Goal: Transaction & Acquisition: Purchase product/service

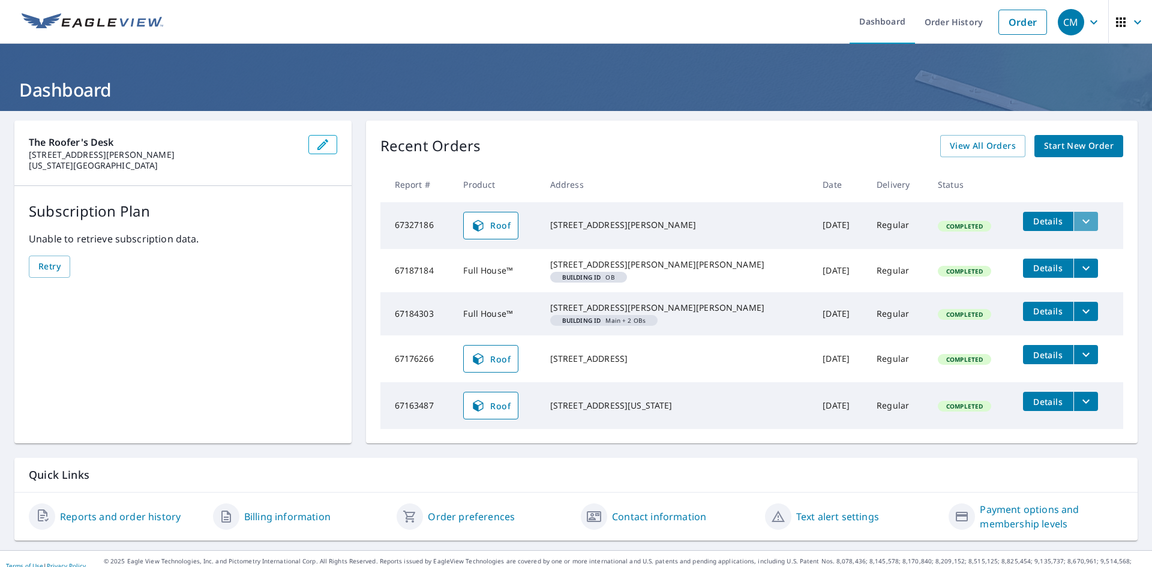
click at [1079, 221] on icon "filesDropdownBtn-67327186" at bounding box center [1086, 221] width 14 height 14
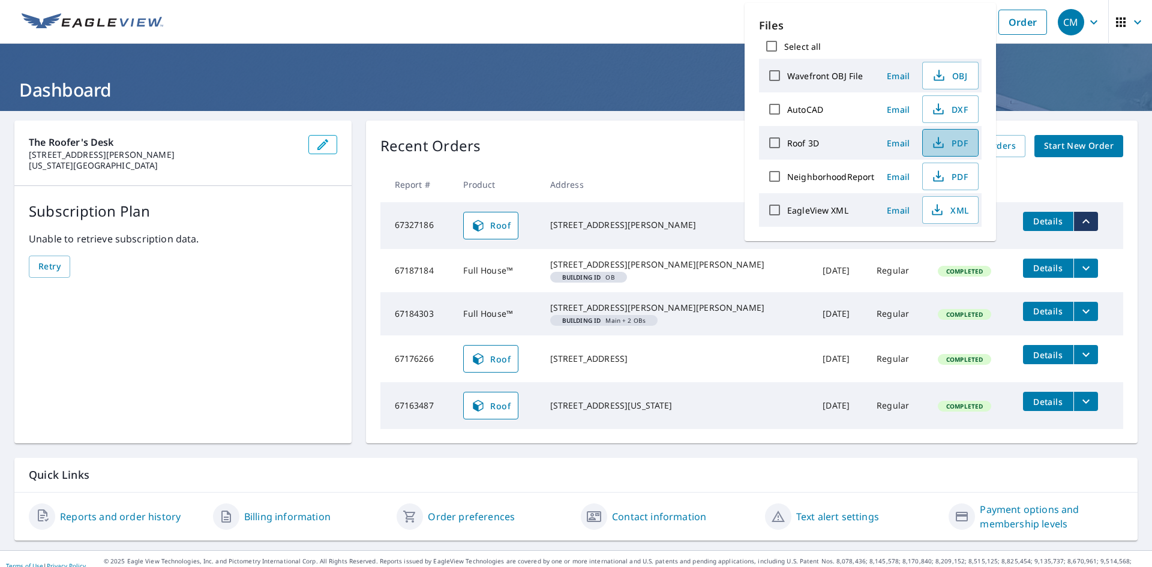
click at [960, 142] on span "PDF" at bounding box center [949, 143] width 38 height 14
click at [606, 31] on ul "Dashboard Order History Order" at bounding box center [611, 22] width 883 height 44
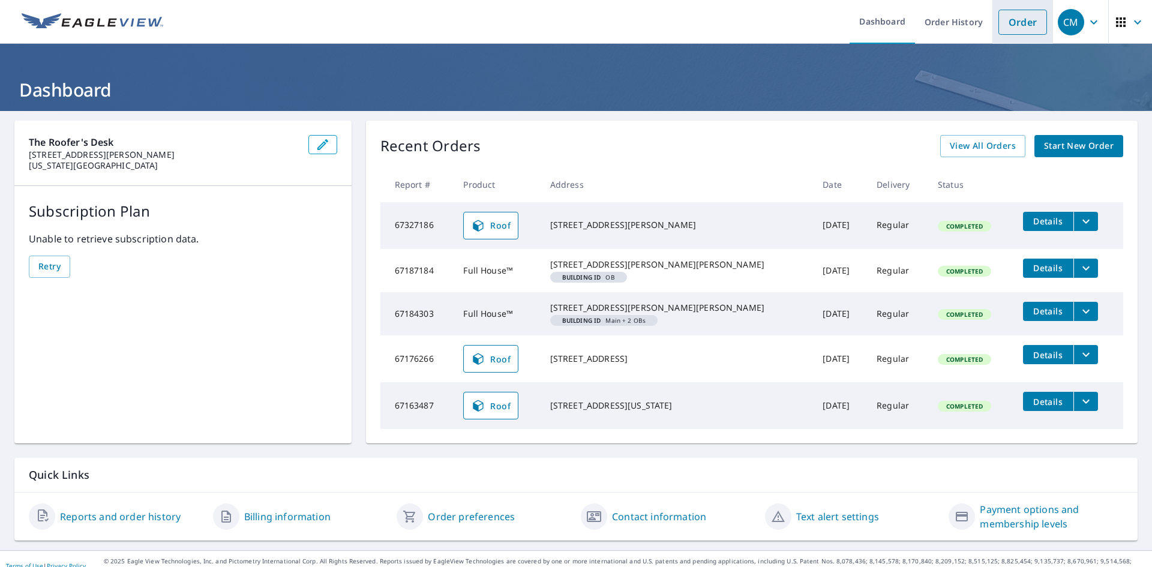
click at [1030, 25] on link "Order" at bounding box center [1023, 22] width 49 height 25
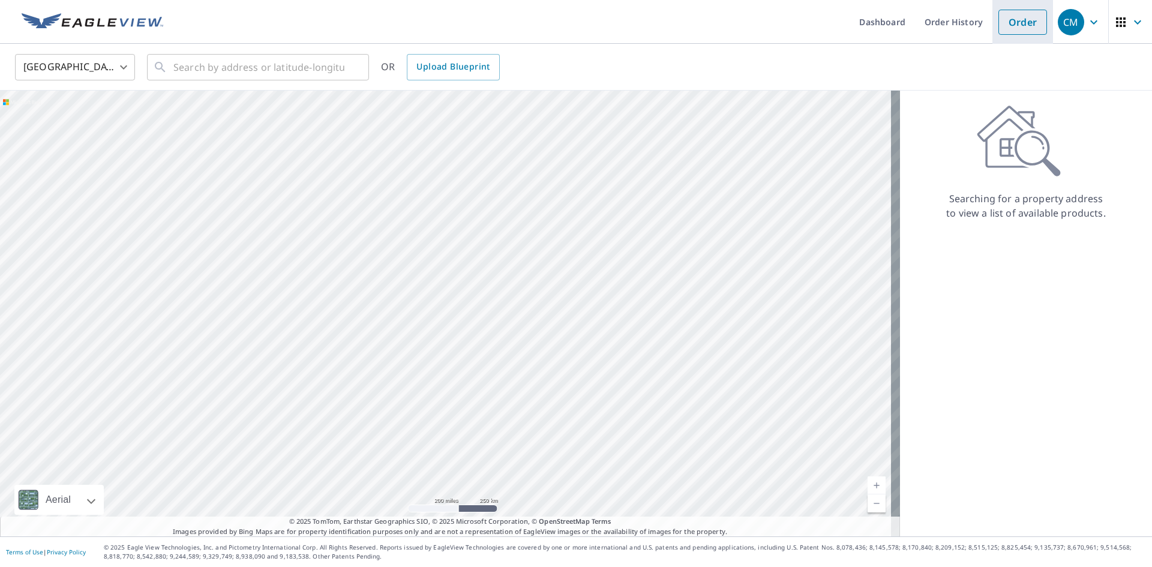
click at [1014, 28] on link "Order" at bounding box center [1023, 22] width 49 height 25
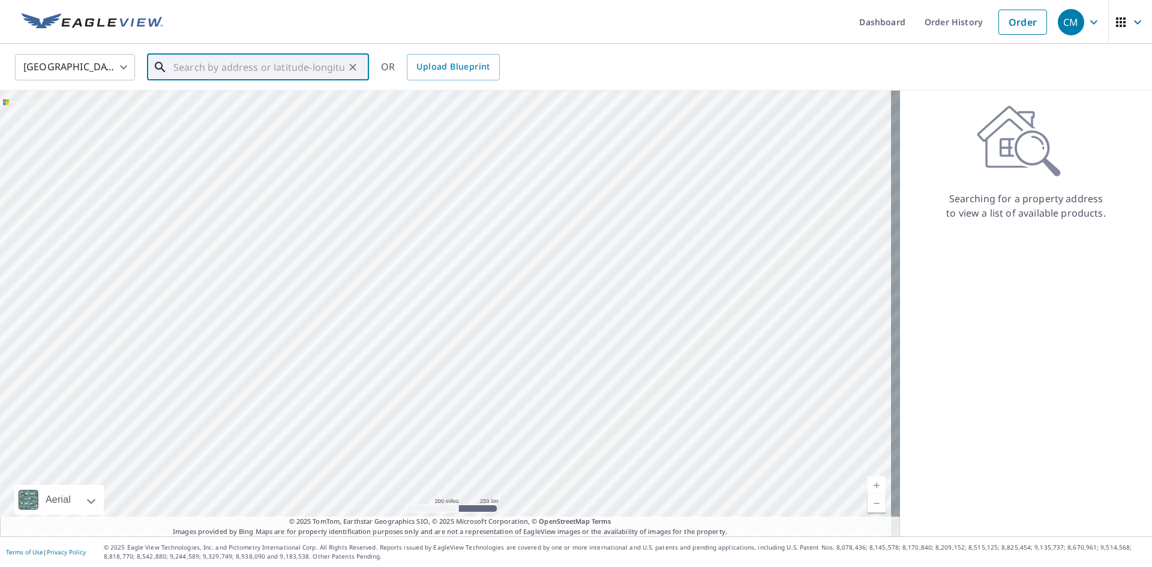
click at [248, 65] on input "text" at bounding box center [258, 67] width 171 height 34
paste input "[STREET_ADDRESS][US_STATE]"
click at [256, 113] on p "[US_STATE][GEOGRAPHIC_DATA]" at bounding box center [265, 115] width 188 height 12
type input "[STREET_ADDRESS][US_STATE]"
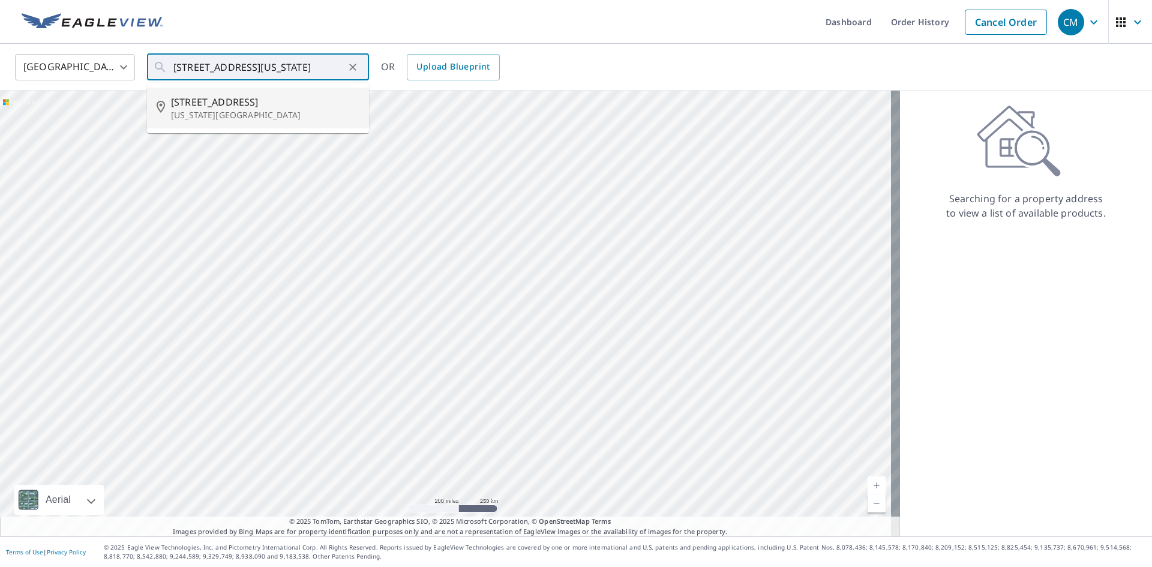
scroll to position [0, 0]
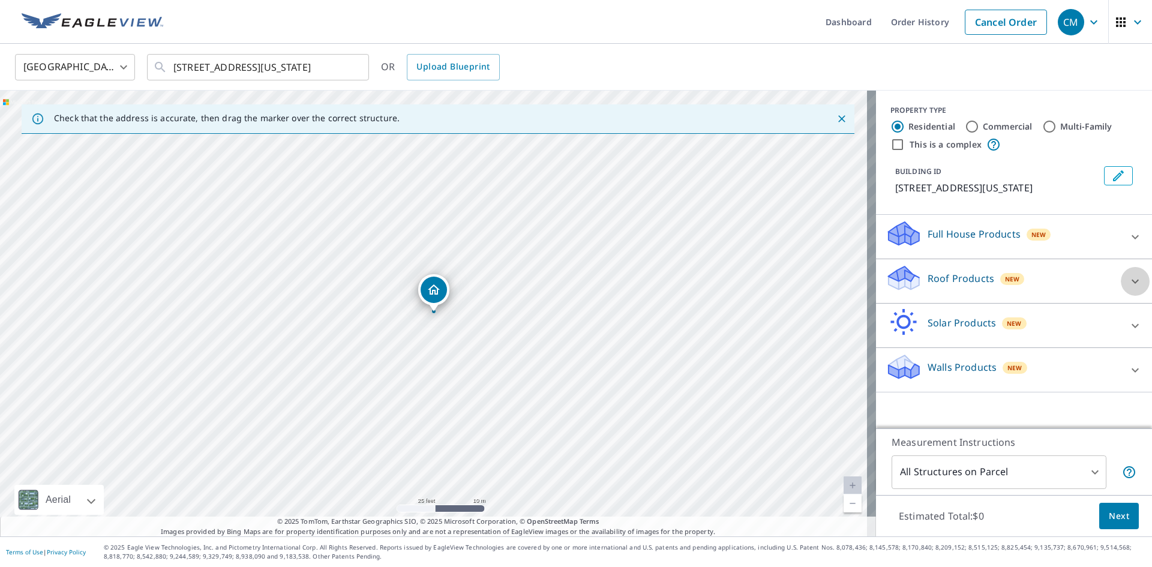
click at [1128, 282] on icon at bounding box center [1135, 281] width 14 height 14
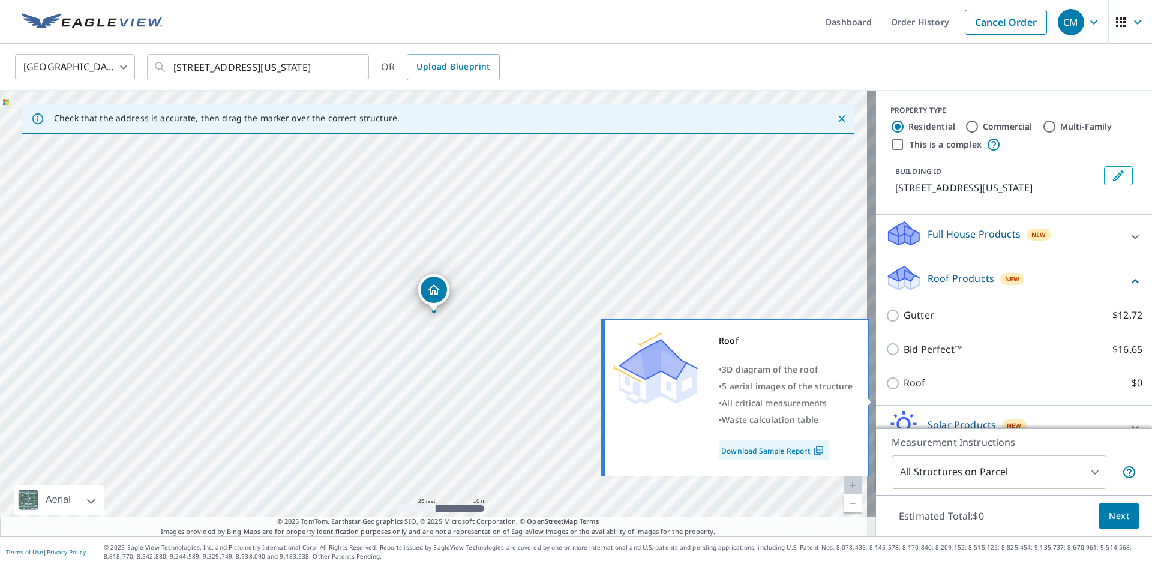
click at [886, 391] on input "Roof $0" at bounding box center [895, 383] width 18 height 14
checkbox input "true"
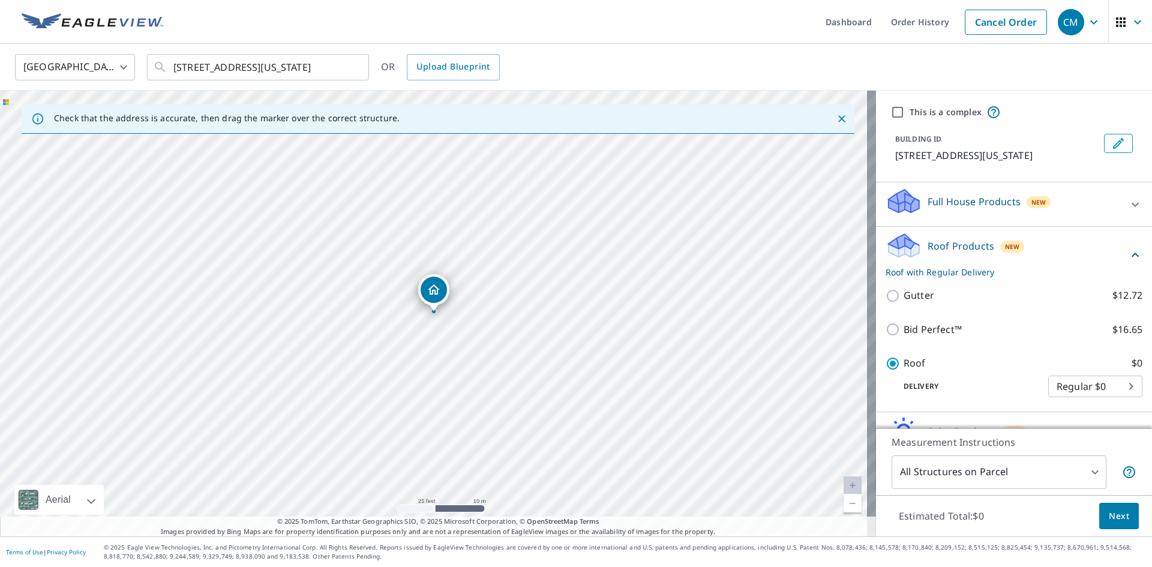
click at [1109, 512] on span "Next" at bounding box center [1119, 516] width 20 height 15
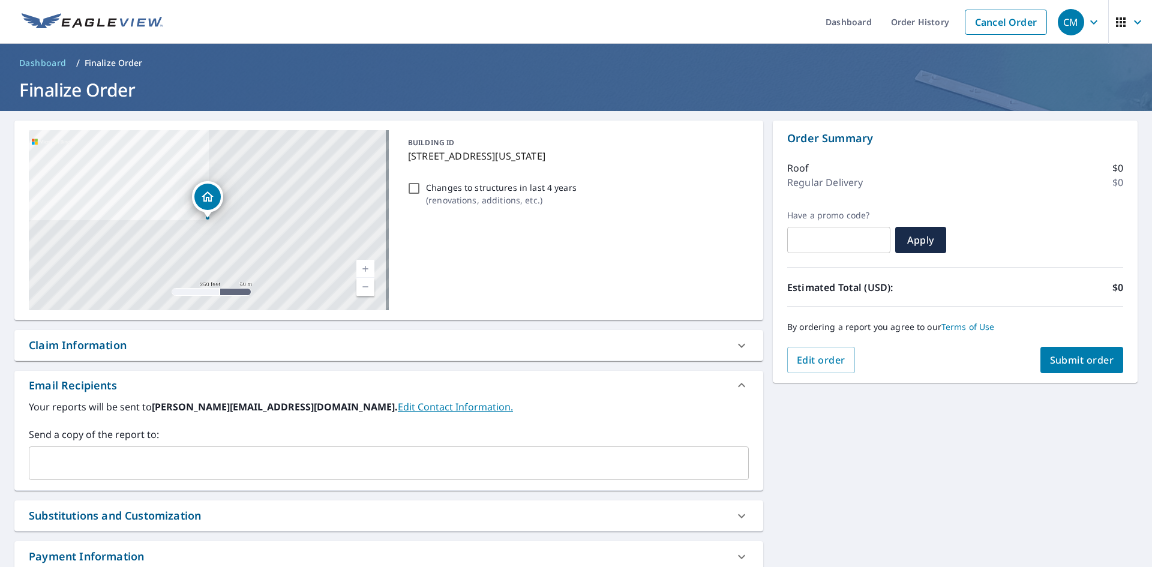
click at [297, 462] on input "text" at bounding box center [379, 463] width 691 height 23
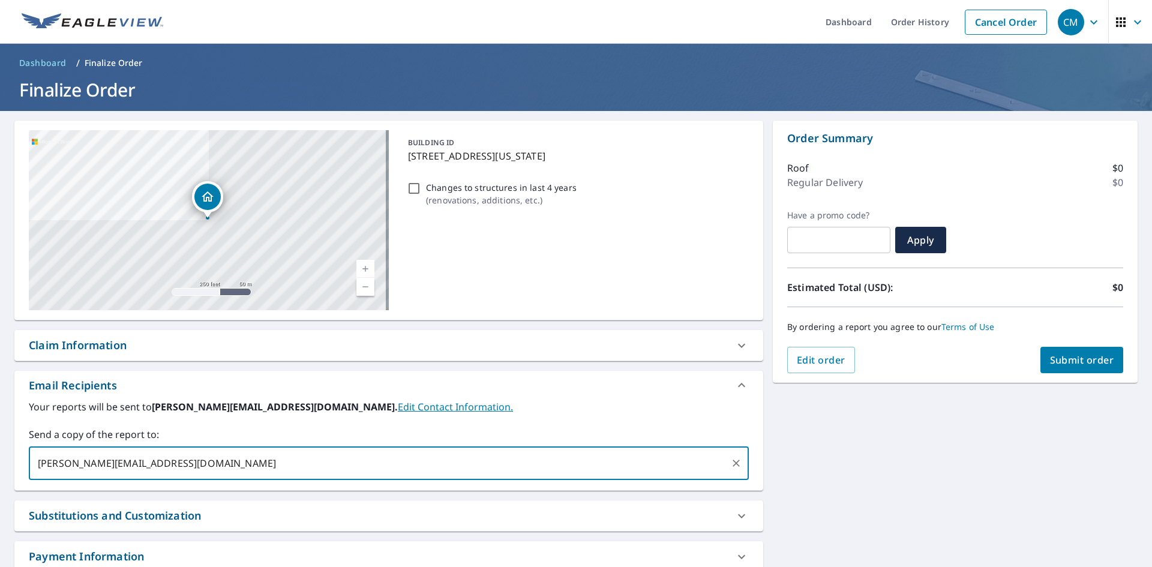
type input "[PERSON_NAME][EMAIL_ADDRESS][DOMAIN_NAME]"
click at [735, 346] on icon at bounding box center [742, 346] width 14 height 14
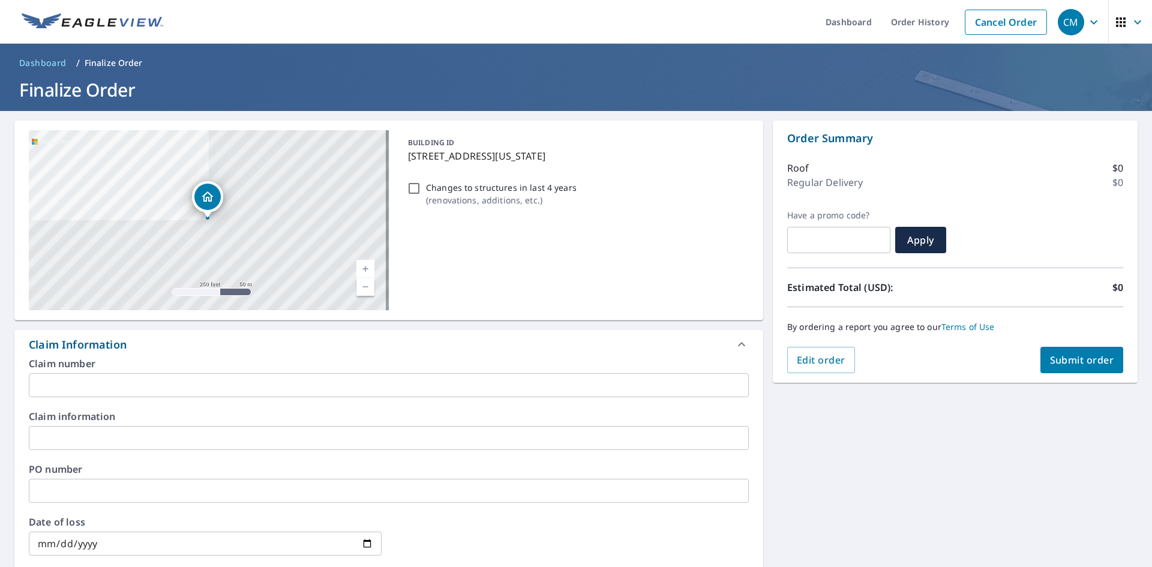
click at [131, 388] on input "text" at bounding box center [389, 385] width 720 height 24
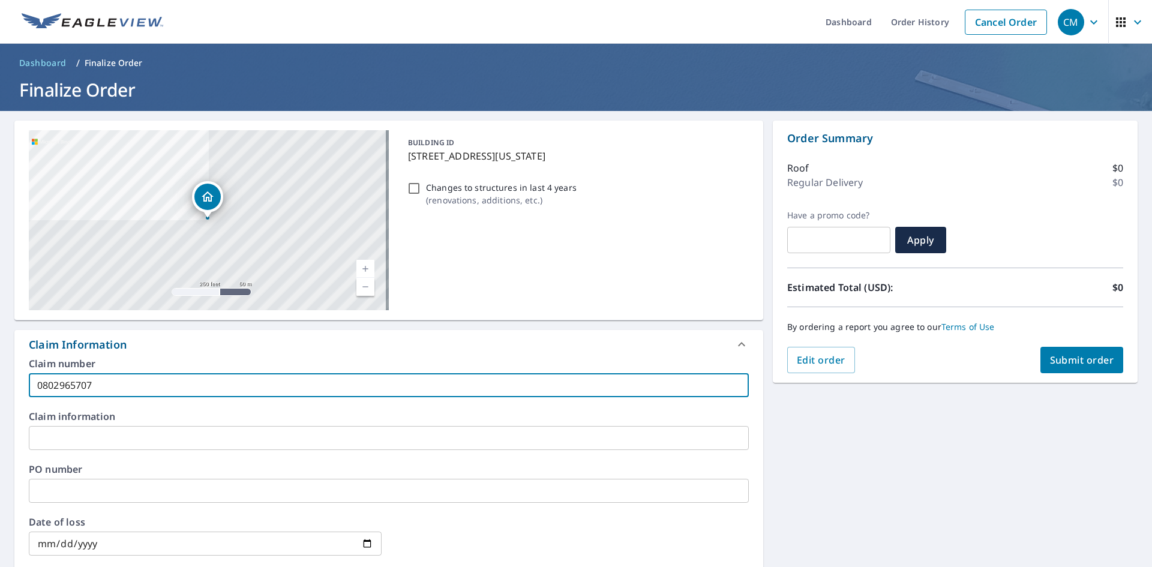
type input "0802965707"
click at [129, 443] on input "text" at bounding box center [389, 438] width 720 height 24
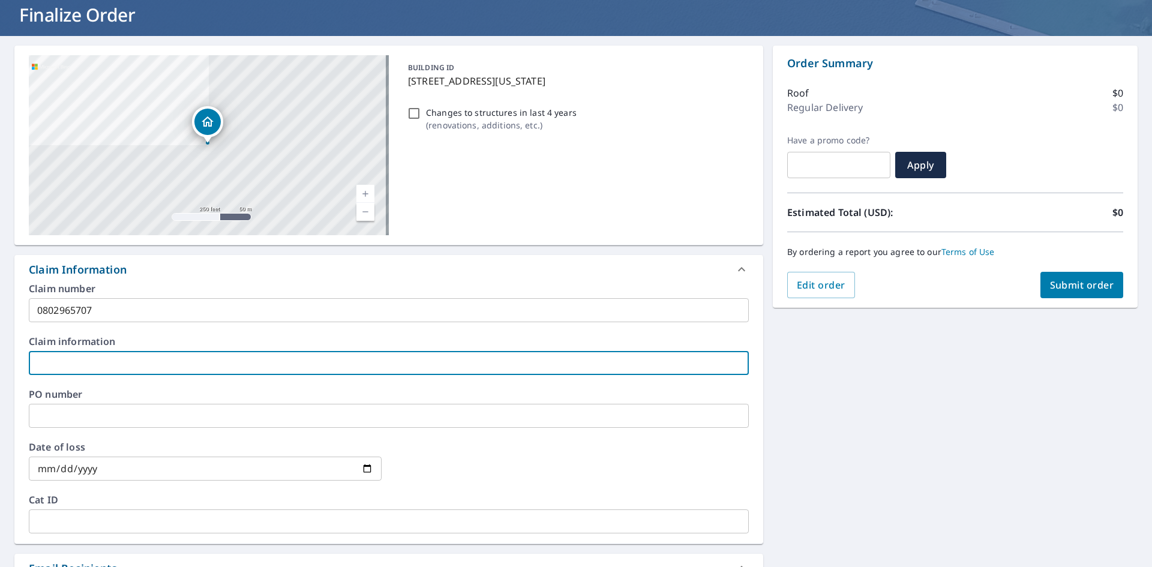
scroll to position [120, 0]
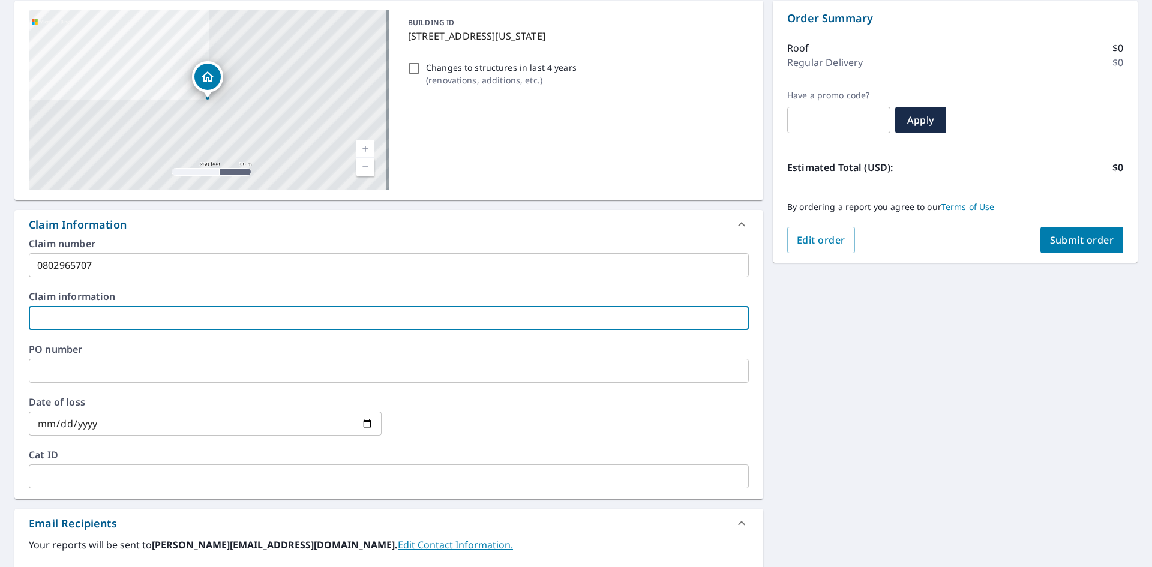
type input "Windstorm & Hail Damage"
click at [95, 373] on input "text" at bounding box center [389, 371] width 720 height 24
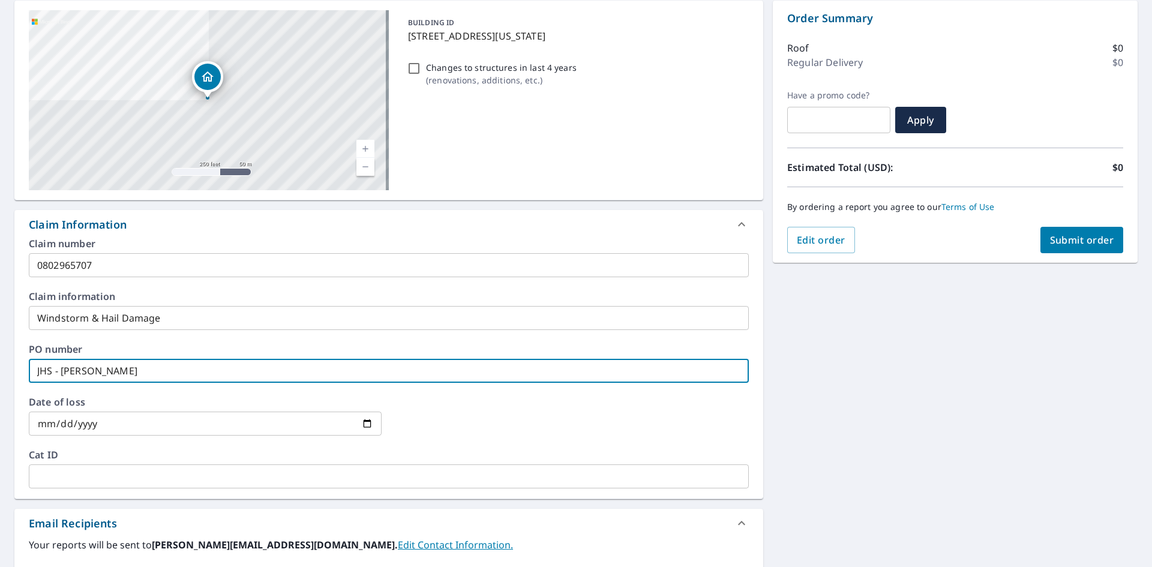
type input "JHS - [PERSON_NAME]"
click at [44, 423] on input "date" at bounding box center [205, 424] width 353 height 24
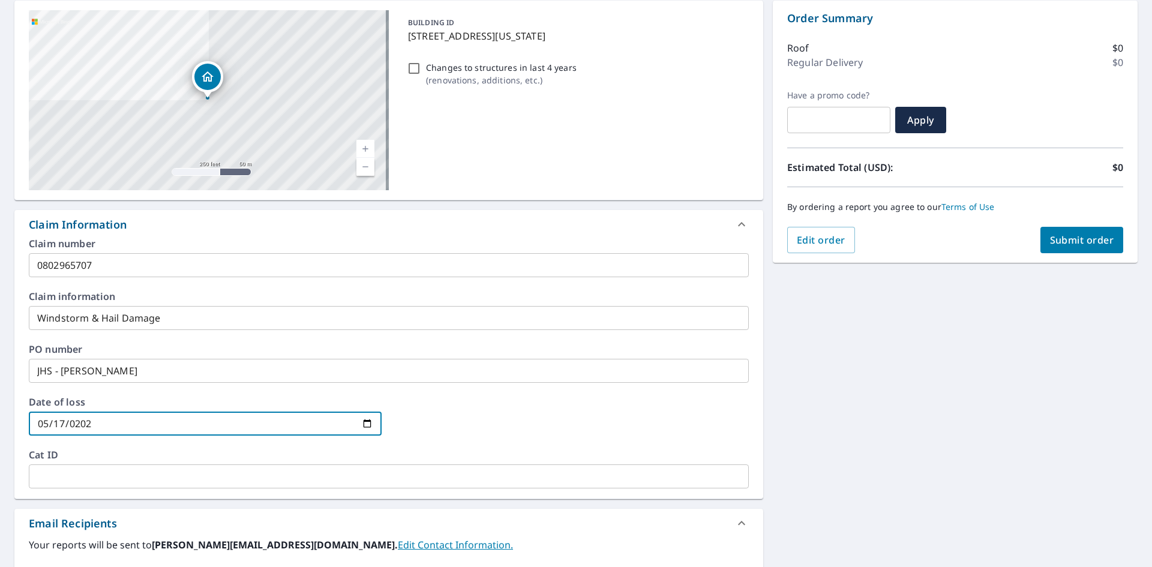
type input "[DATE]"
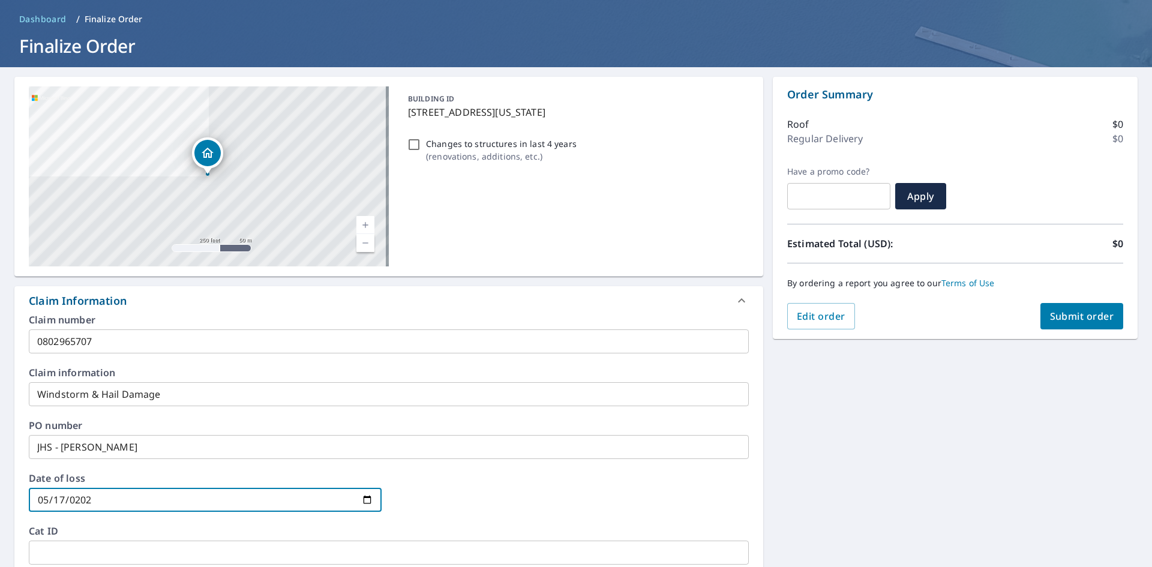
scroll to position [41, 0]
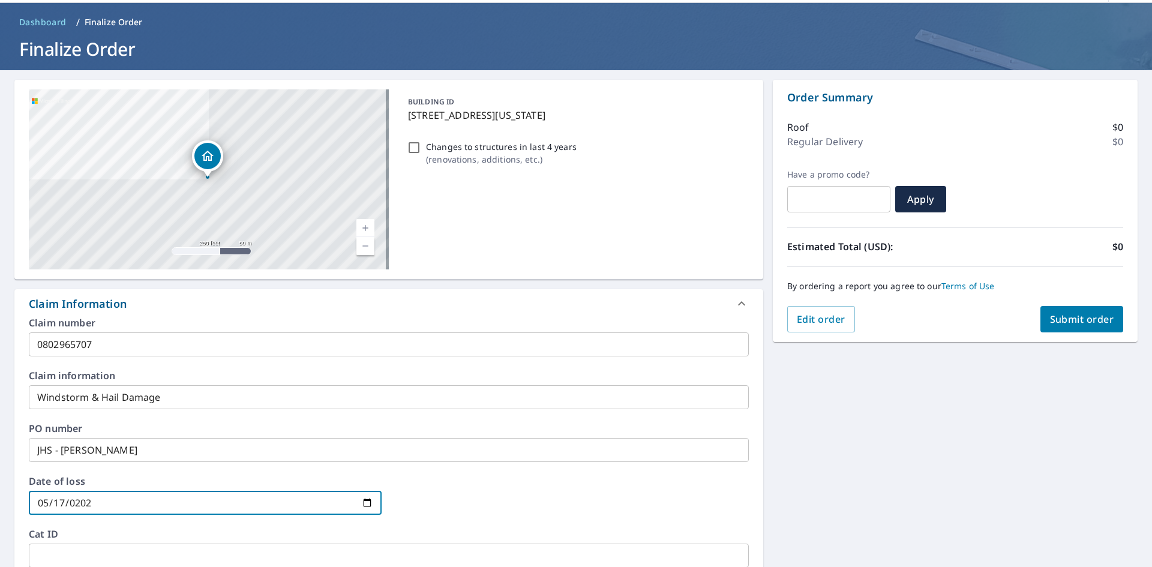
click at [1071, 324] on span "Submit order" at bounding box center [1082, 319] width 64 height 13
